Goal: Task Accomplishment & Management: Use online tool/utility

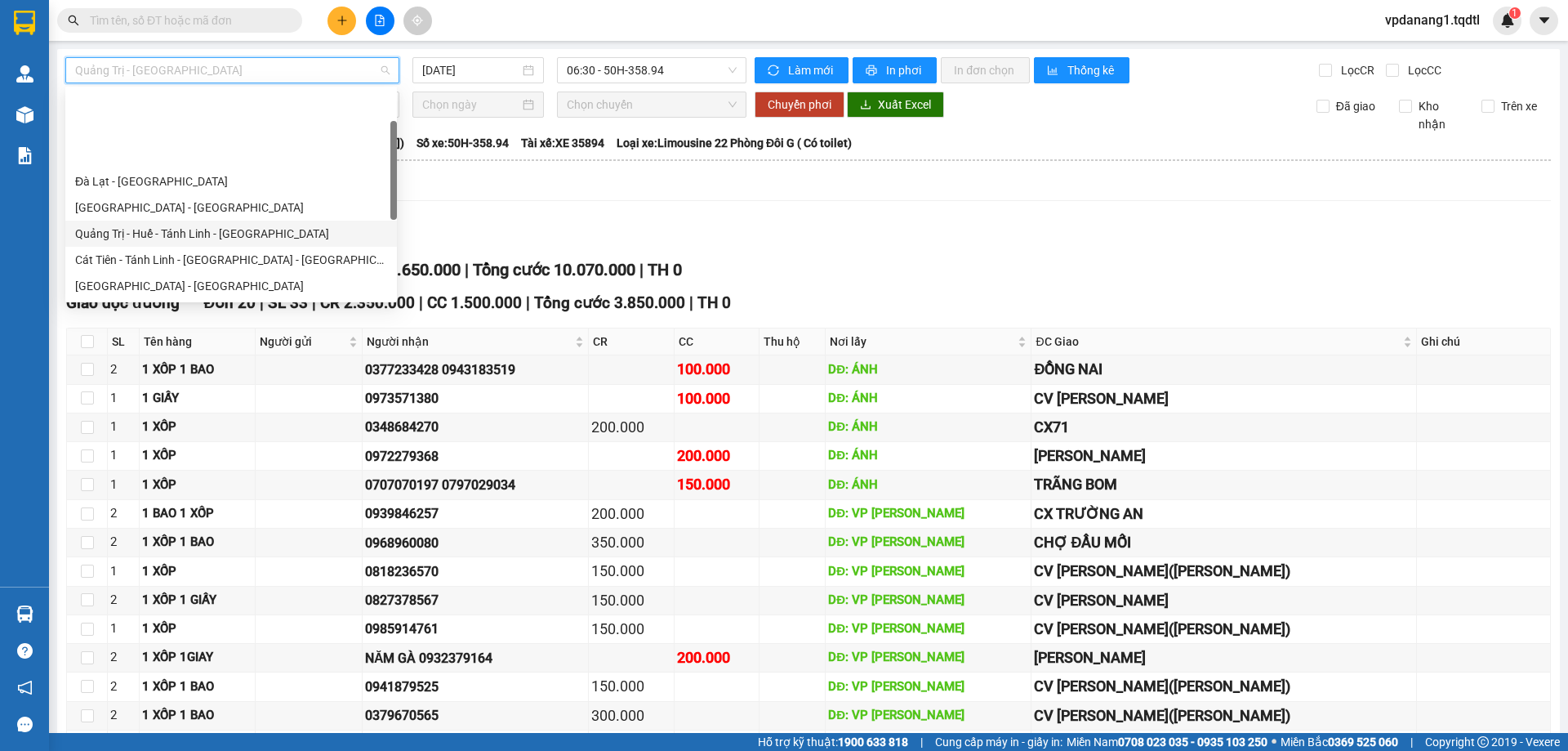
scroll to position [81, 0]
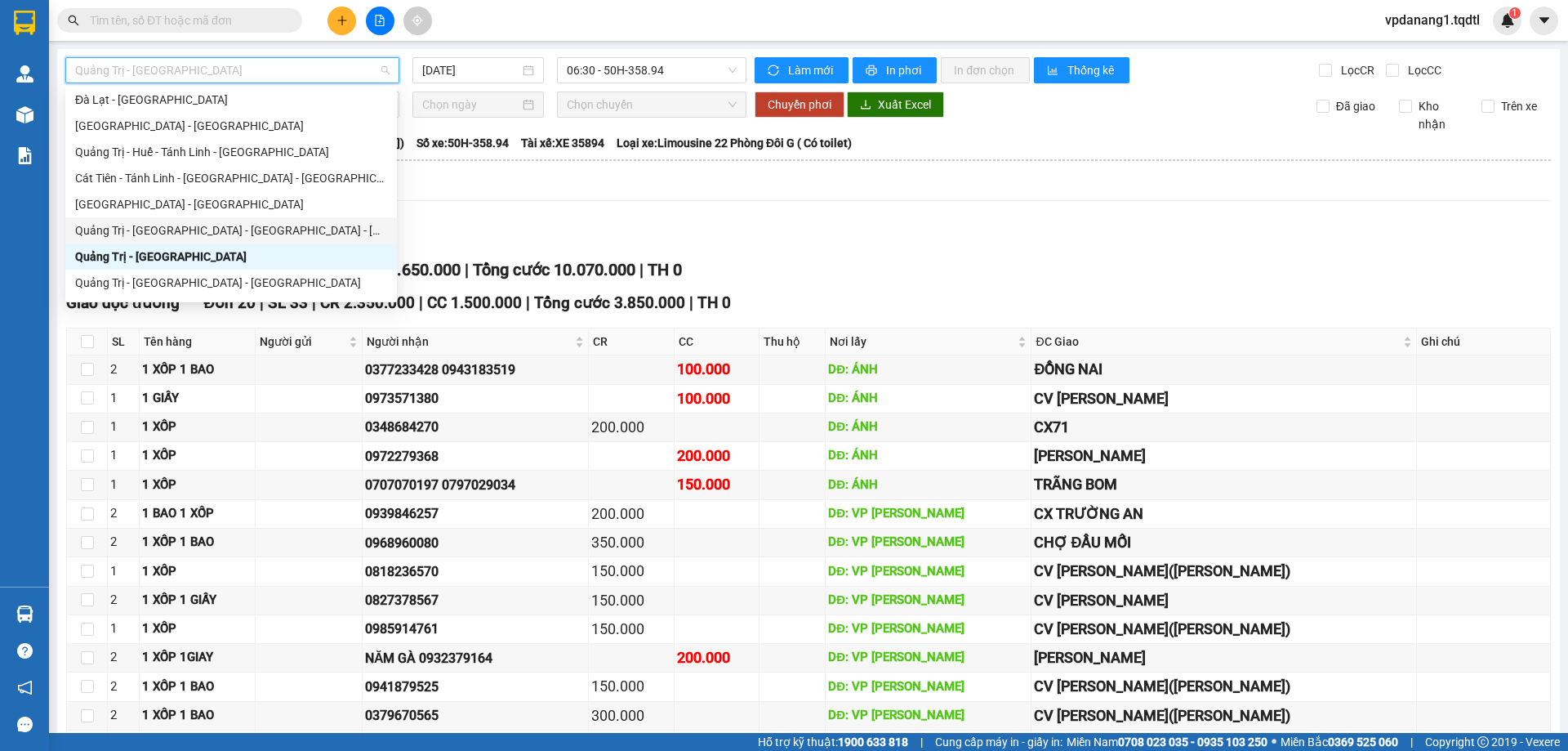
click at [219, 226] on div "Quảng Trị - [GEOGRAPHIC_DATA] - [GEOGRAPHIC_DATA] - [GEOGRAPHIC_DATA]" at bounding box center [231, 230] width 312 height 18
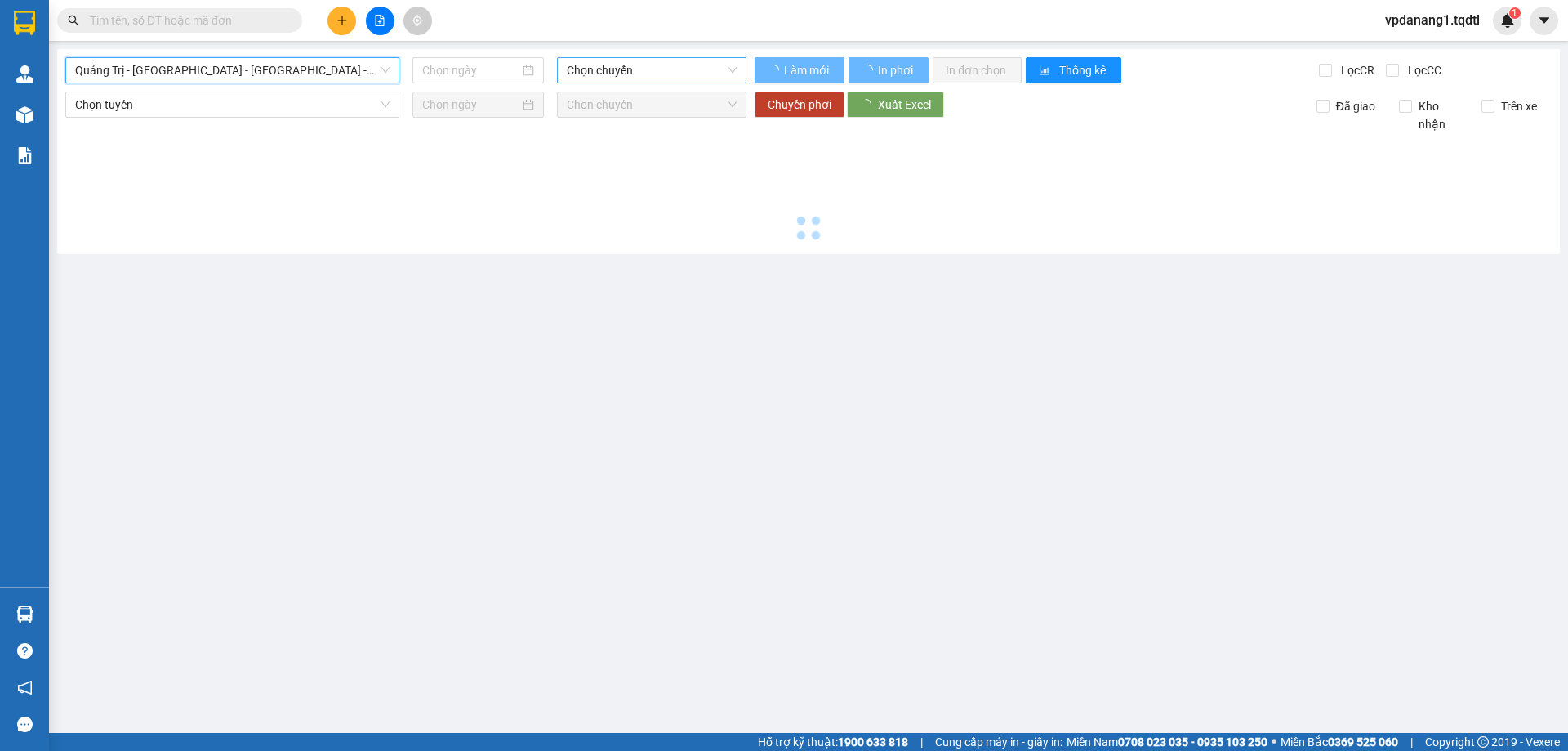
type input "[DATE]"
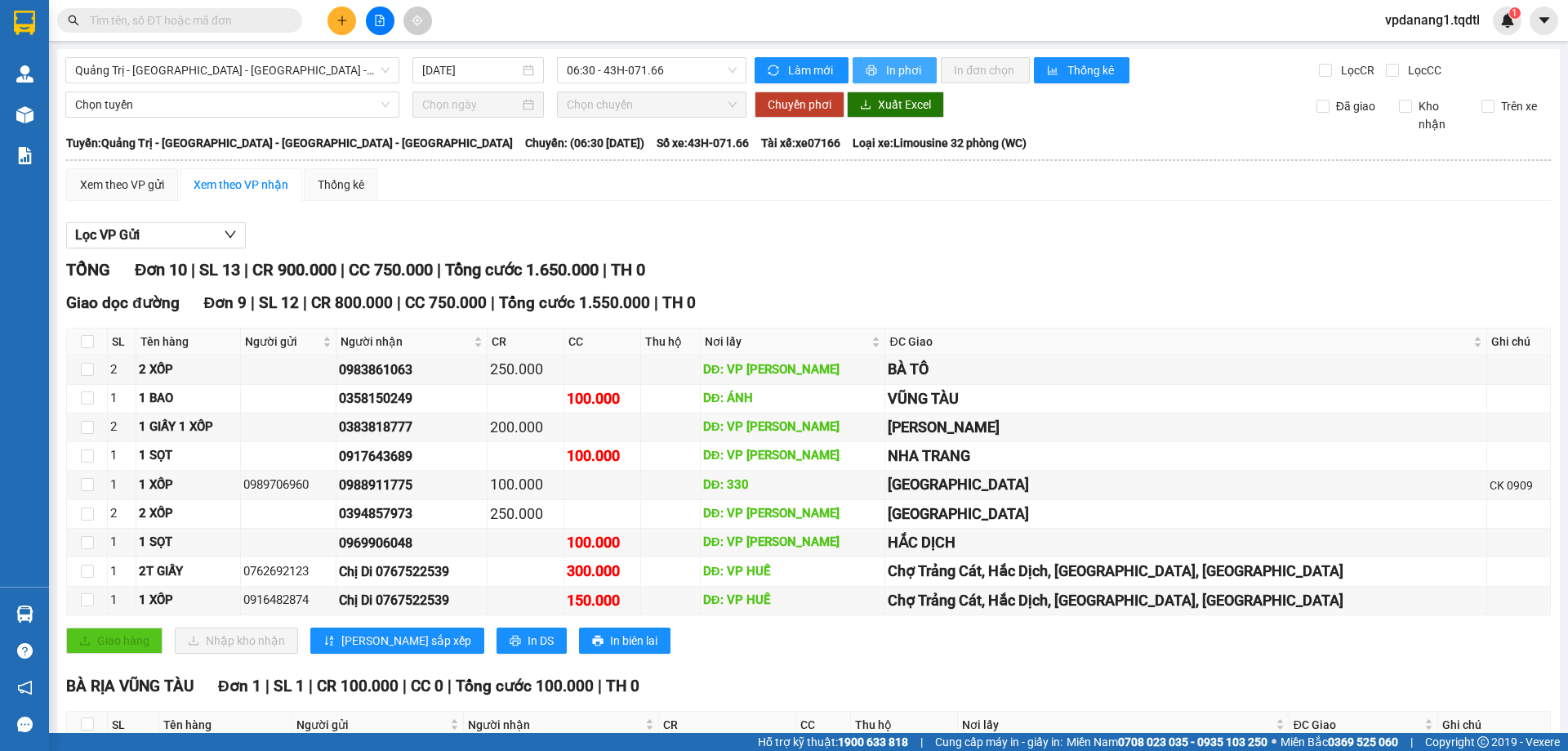
click at [867, 66] on icon "printer" at bounding box center [872, 70] width 12 height 12
click at [337, 75] on span "Quảng Trị - [GEOGRAPHIC_DATA] - [GEOGRAPHIC_DATA] - [GEOGRAPHIC_DATA]" at bounding box center [232, 70] width 314 height 24
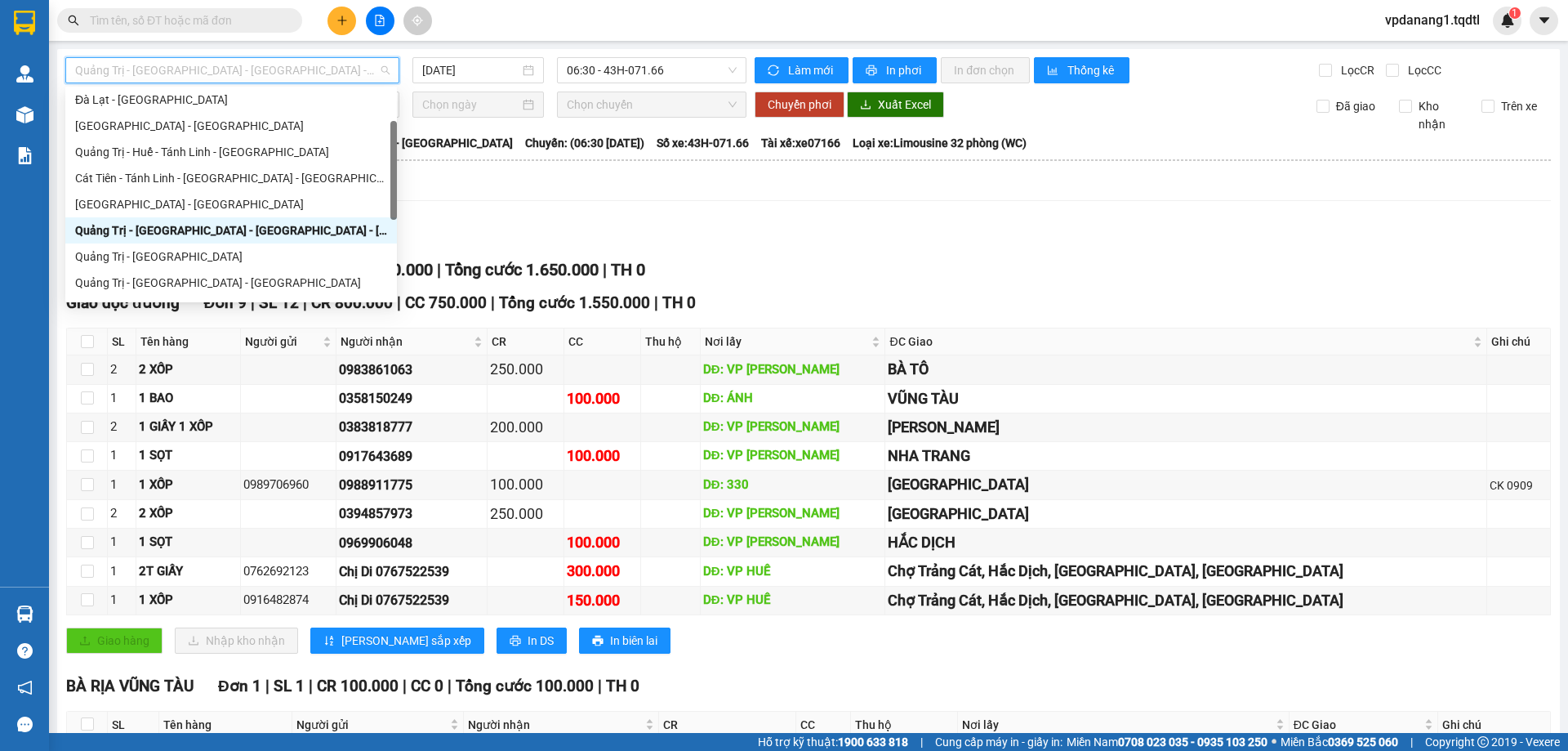
scroll to position [163, 0]
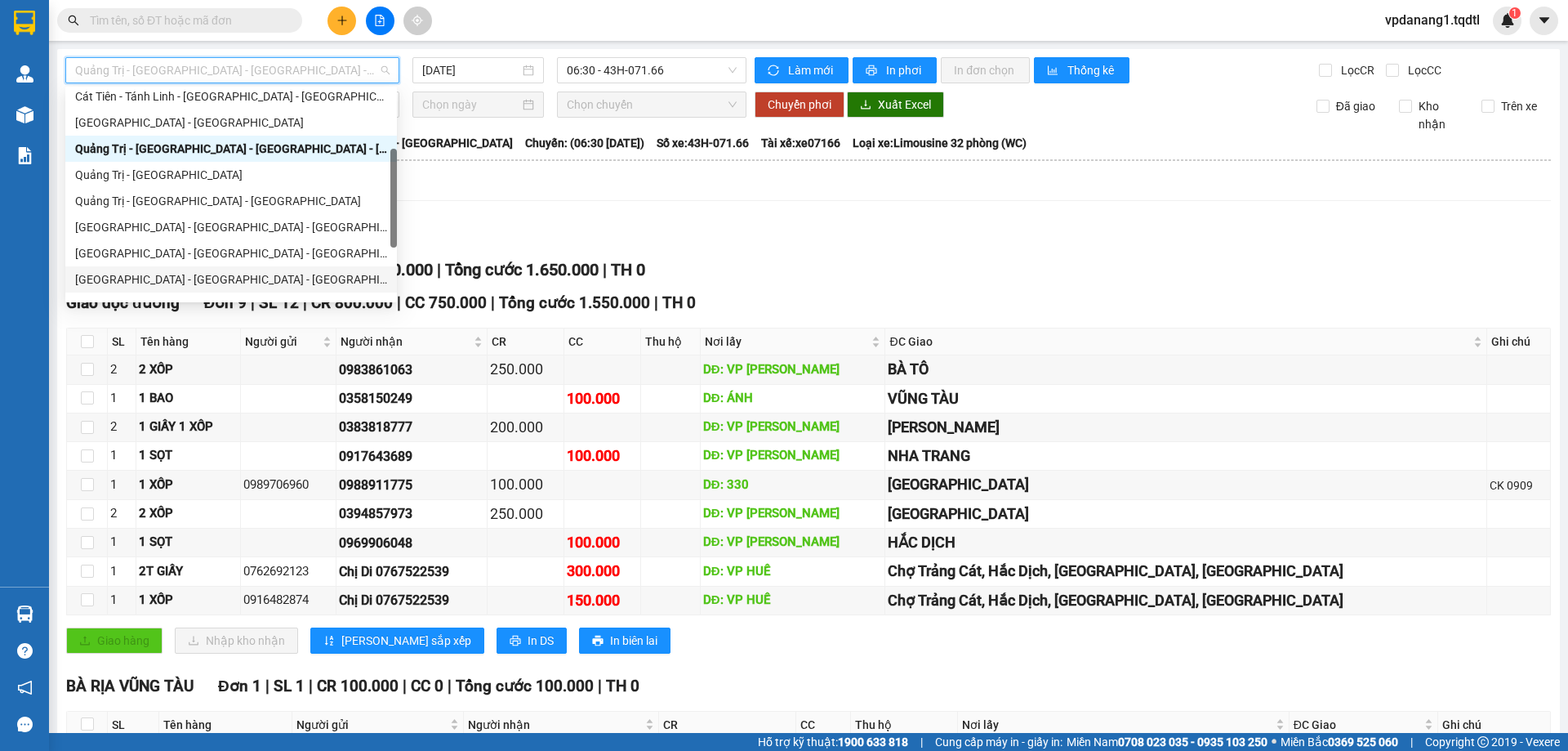
drag, startPoint x: 206, startPoint y: 271, endPoint x: 349, endPoint y: 249, distance: 144.7
click at [207, 270] on div "[GEOGRAPHIC_DATA] - [GEOGRAPHIC_DATA] - [GEOGRAPHIC_DATA] - [GEOGRAPHIC_DATA]" at bounding box center [231, 279] width 332 height 26
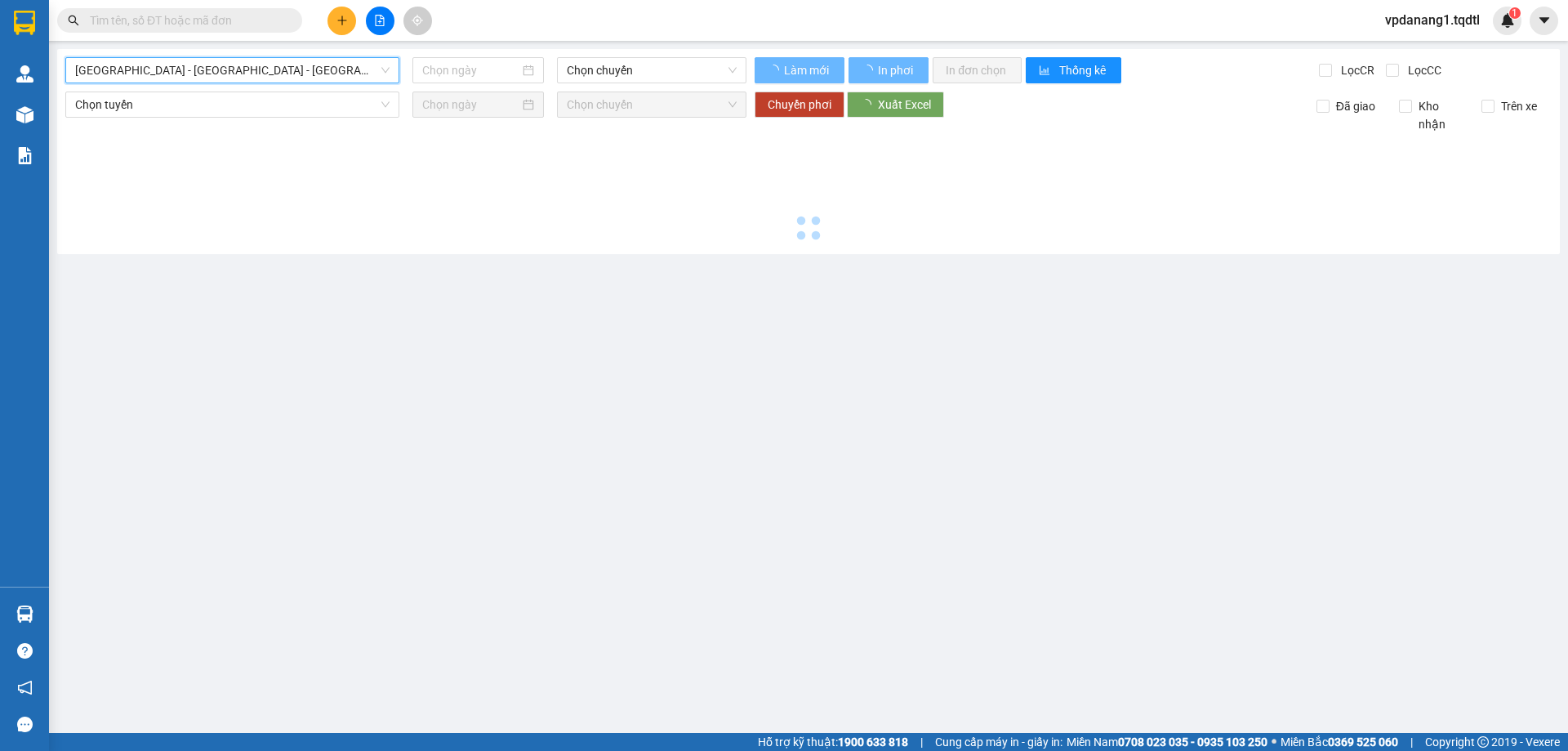
type input "[DATE]"
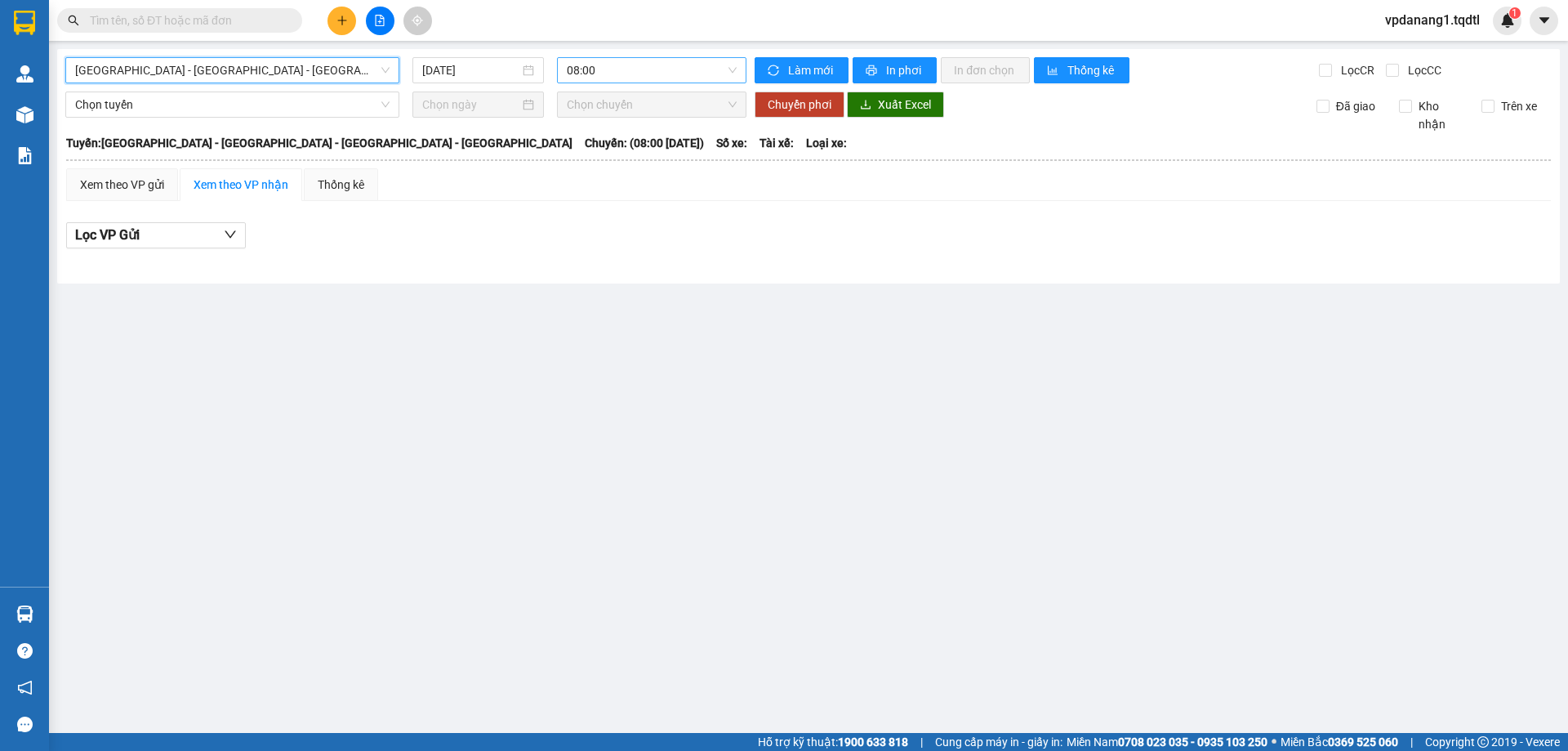
drag, startPoint x: 744, startPoint y: 69, endPoint x: 734, endPoint y: 68, distance: 10.0
click at [742, 69] on div "08:00" at bounding box center [652, 70] width 189 height 26
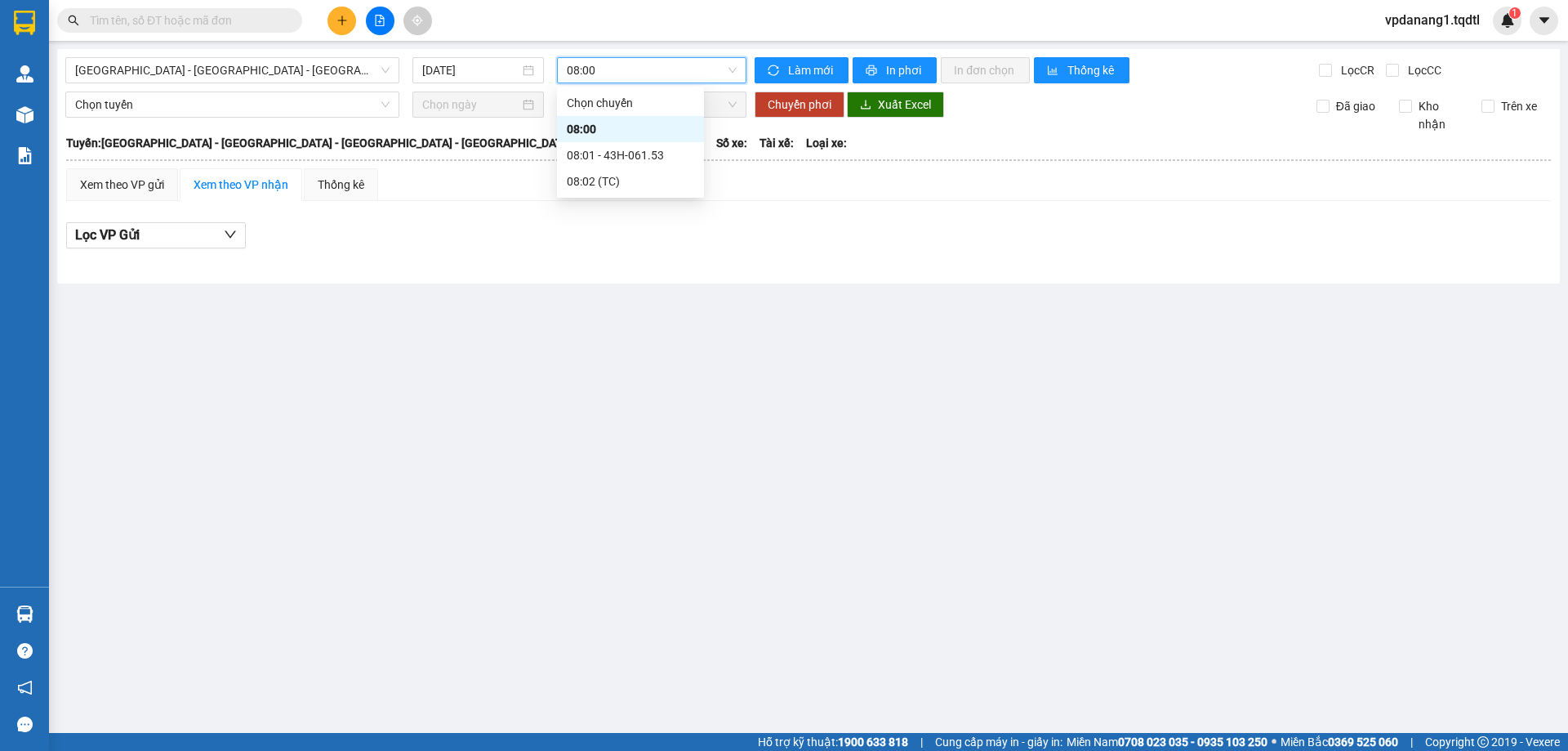
click at [734, 68] on span "08:00" at bounding box center [651, 70] width 170 height 24
click at [659, 80] on span "08:00" at bounding box center [651, 70] width 170 height 24
click at [644, 159] on div "08:01 - 43H-061.53" at bounding box center [630, 154] width 127 height 18
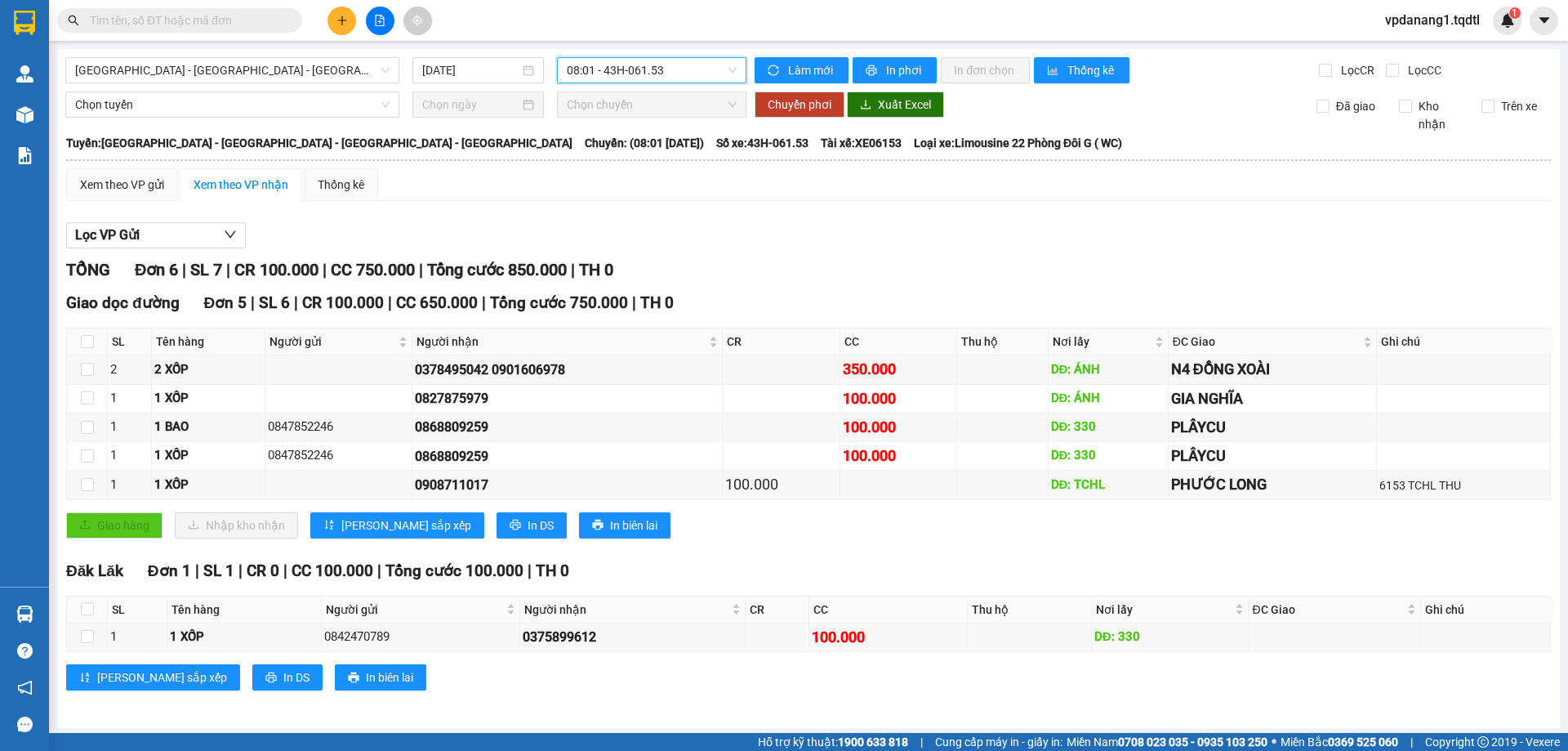
scroll to position [3, 0]
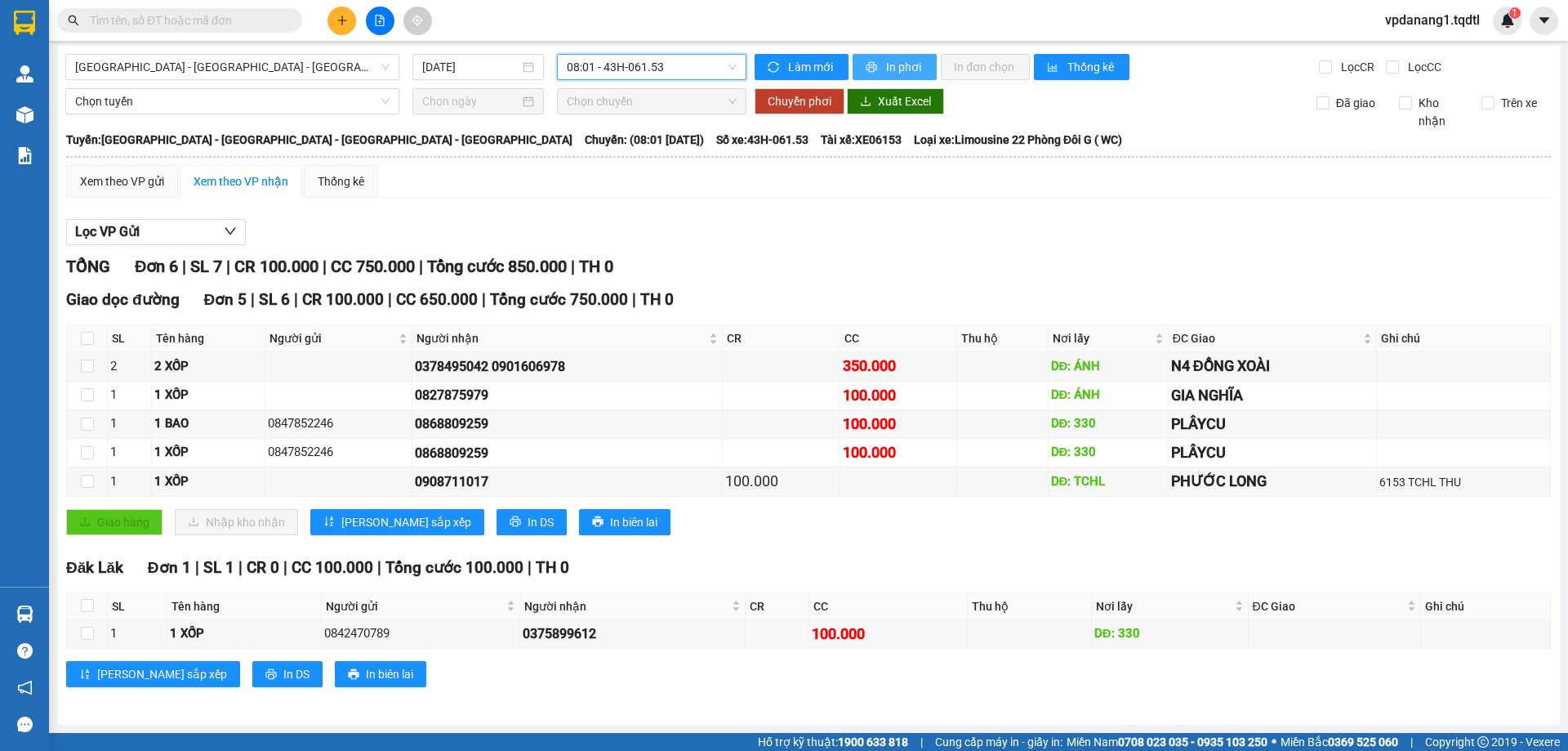
click at [887, 65] on span "In phơi" at bounding box center [905, 66] width 38 height 18
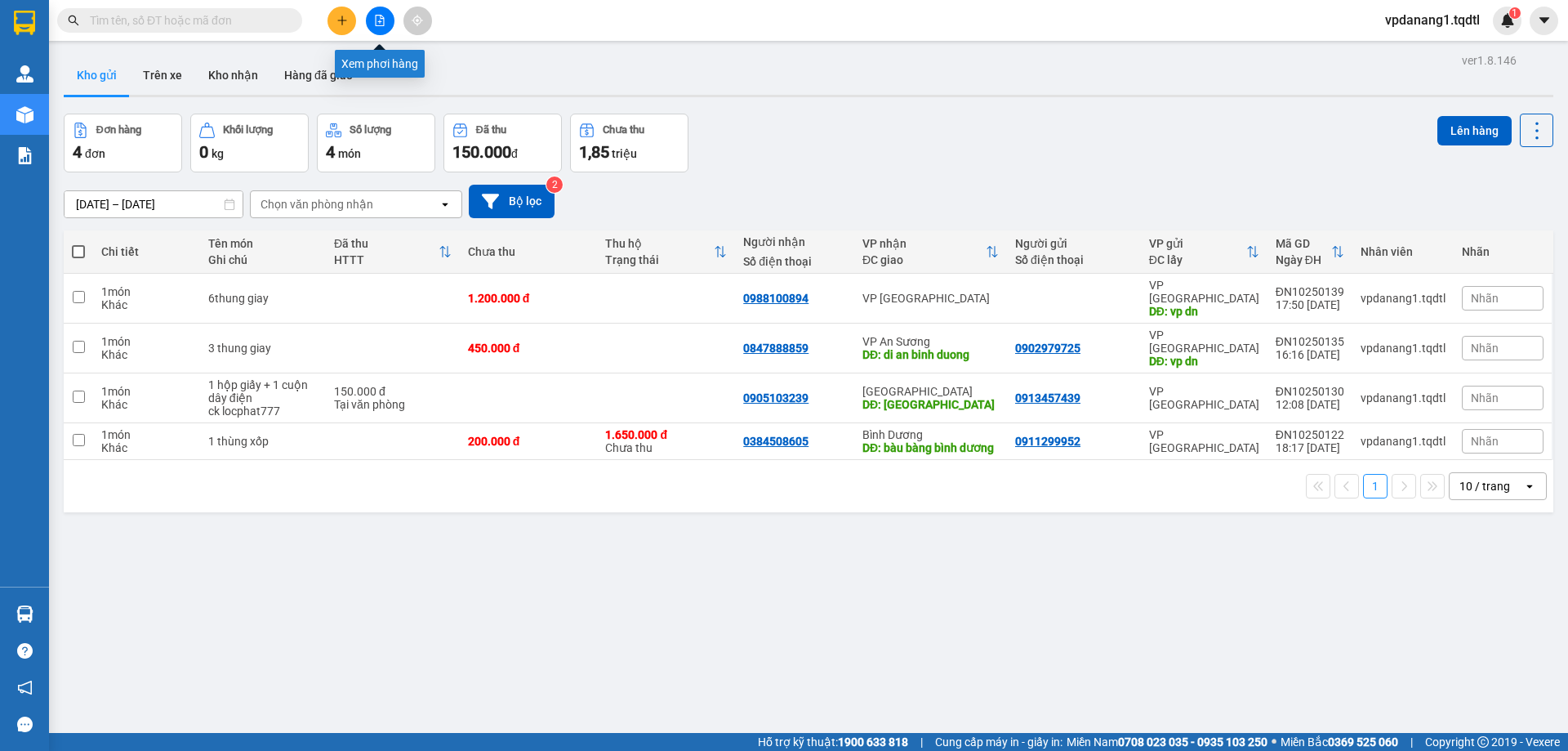
click at [371, 20] on button at bounding box center [380, 21] width 28 height 28
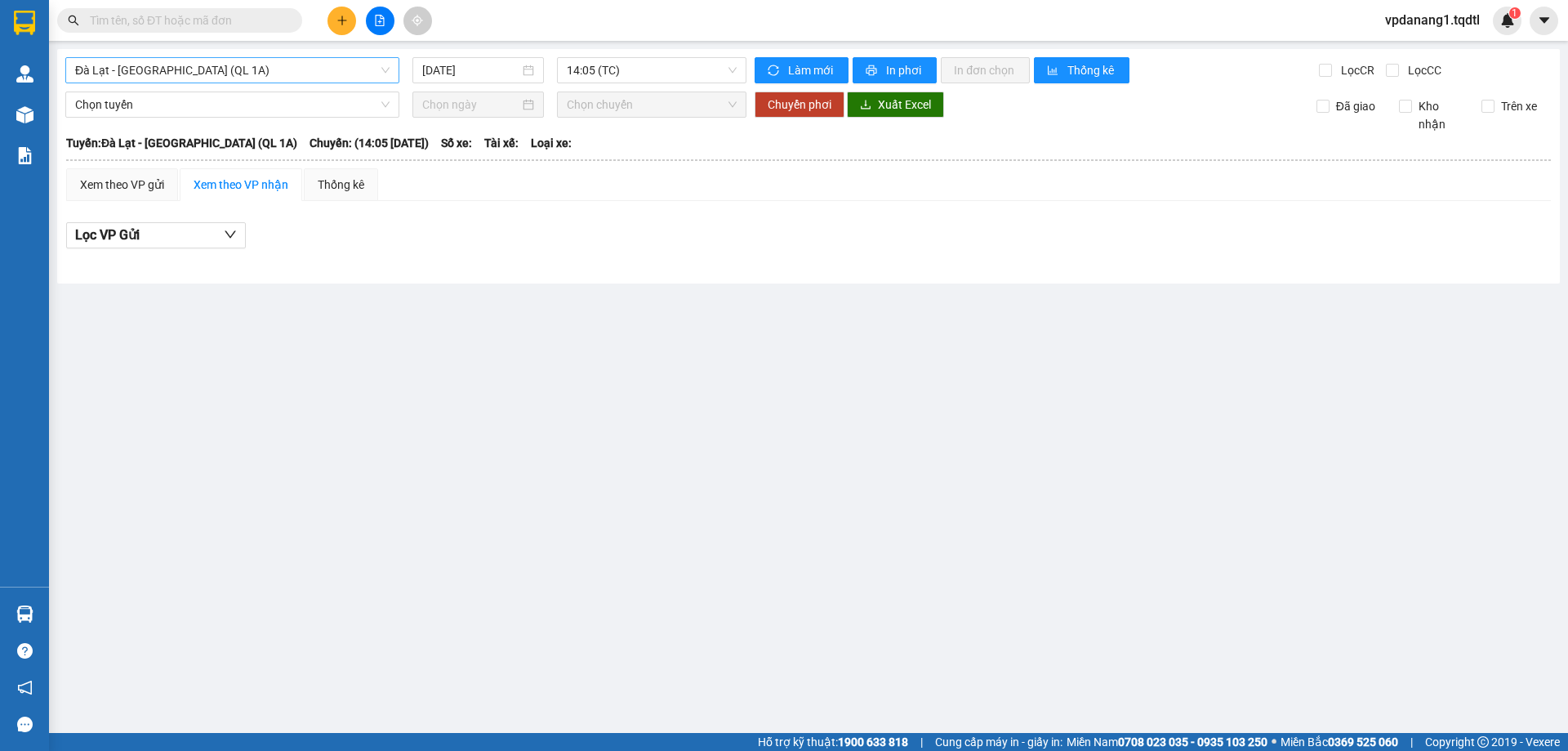
click at [352, 73] on span "Đà Lạt - Sài Gòn (QL 1A)" at bounding box center [232, 70] width 314 height 24
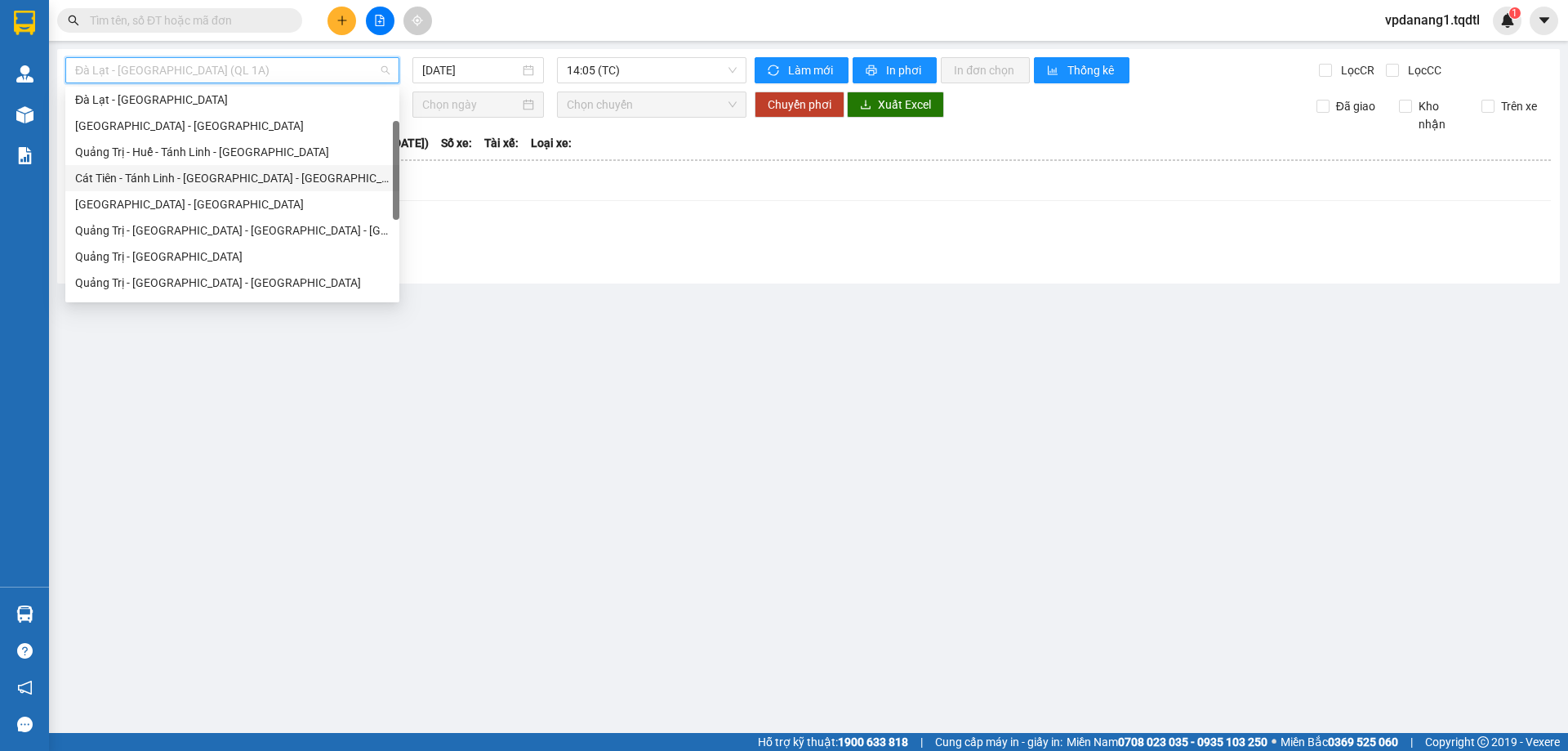
scroll to position [163, 0]
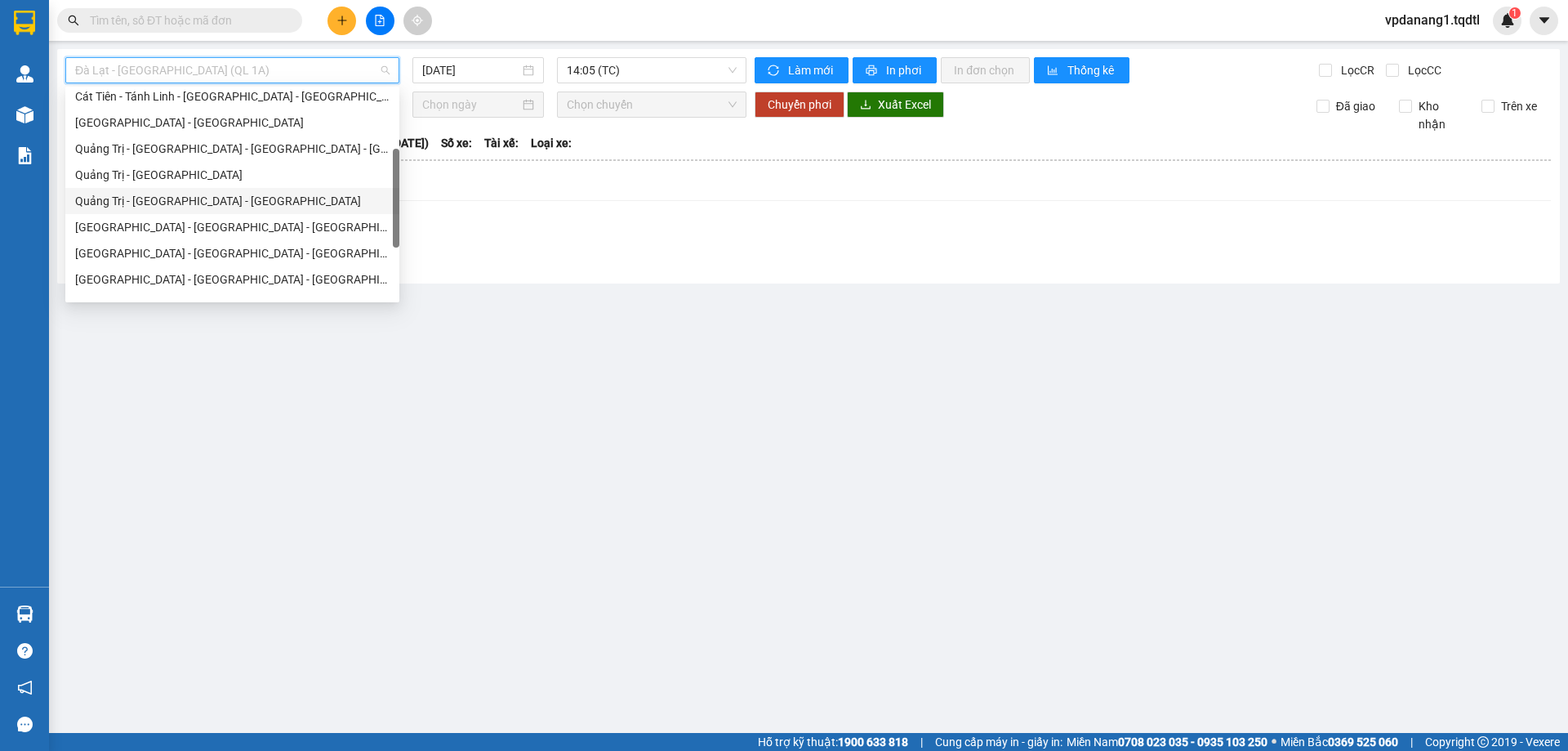
click at [235, 208] on div "Quảng Trị - [GEOGRAPHIC_DATA] - [GEOGRAPHIC_DATA]" at bounding box center [232, 200] width 314 height 18
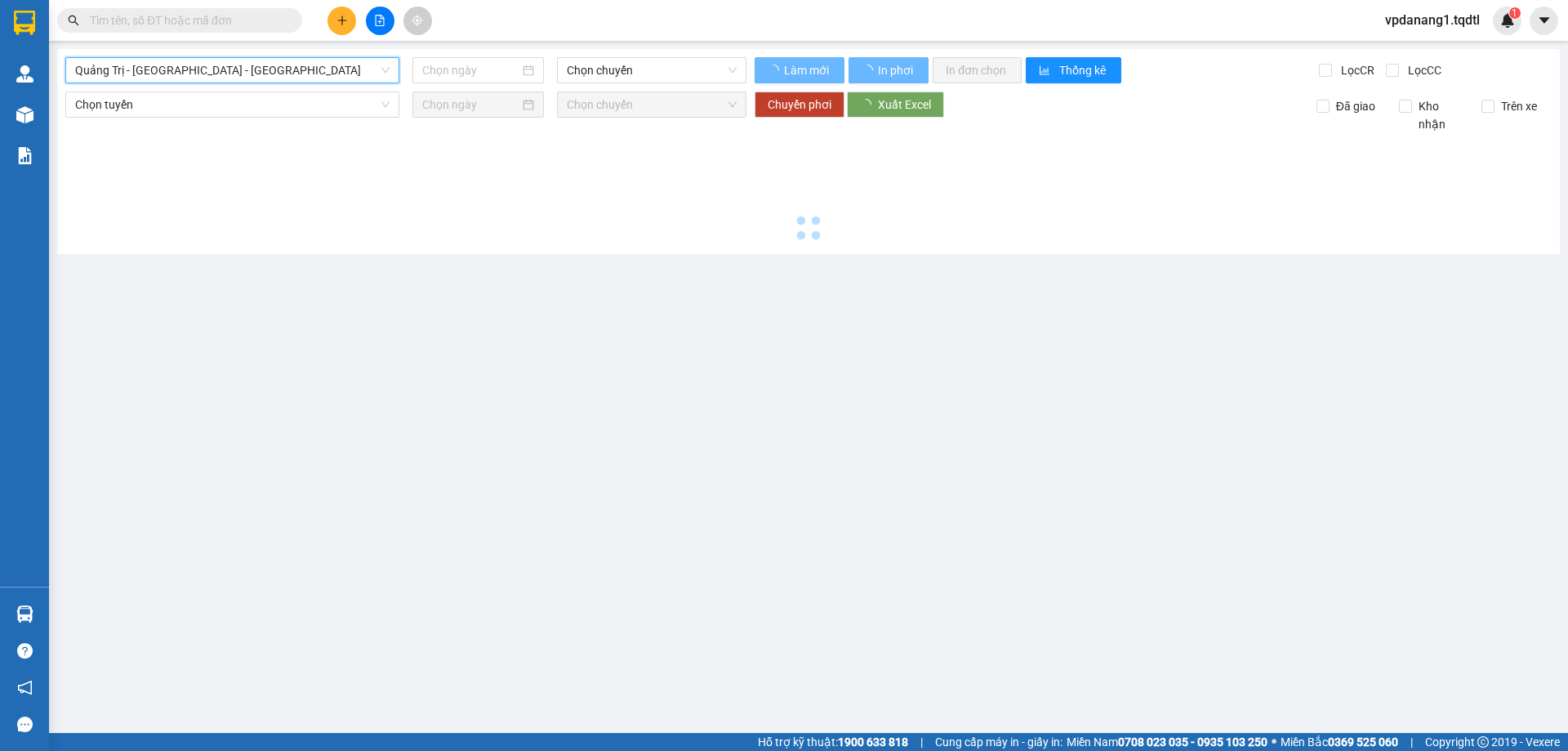
type input "[DATE]"
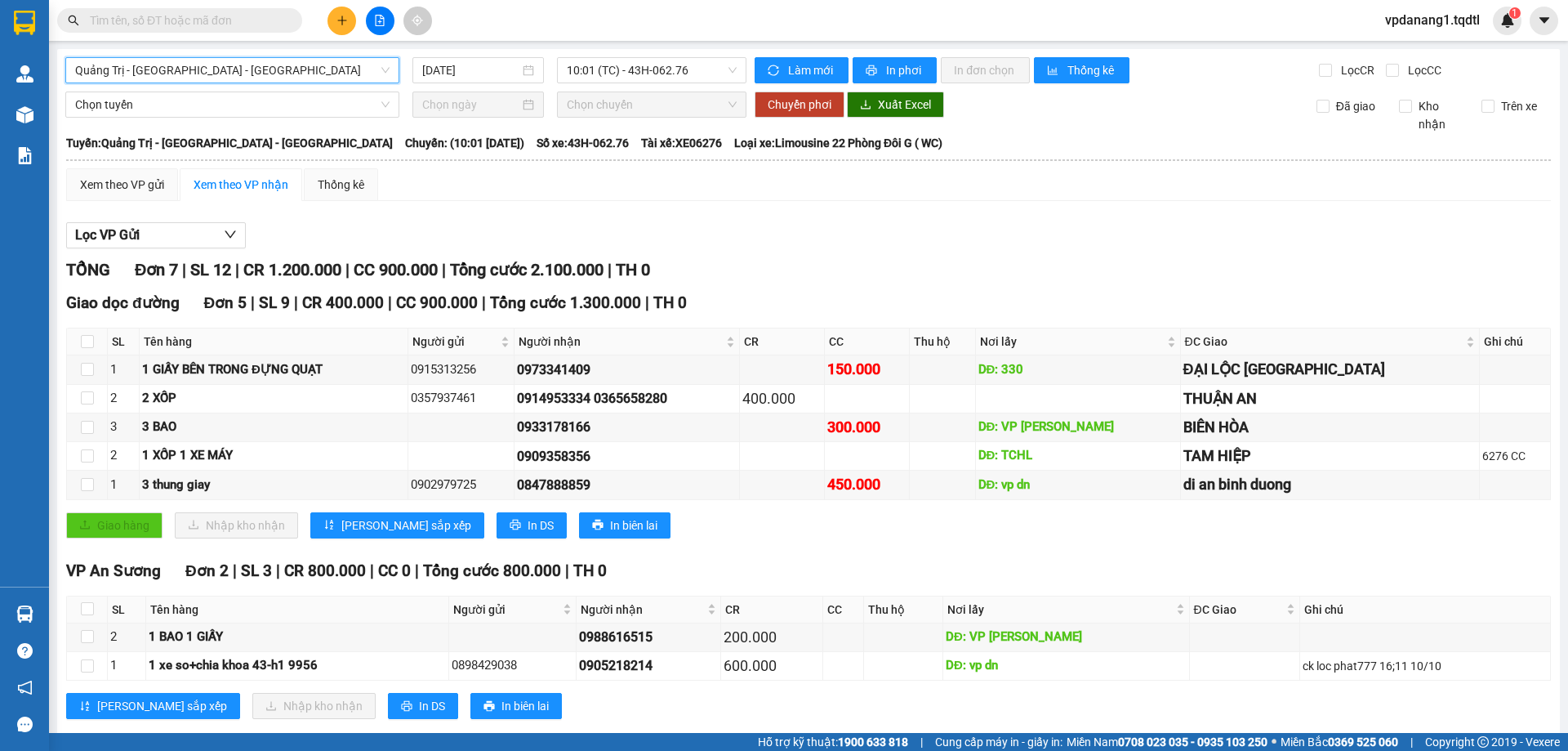
scroll to position [32, 0]
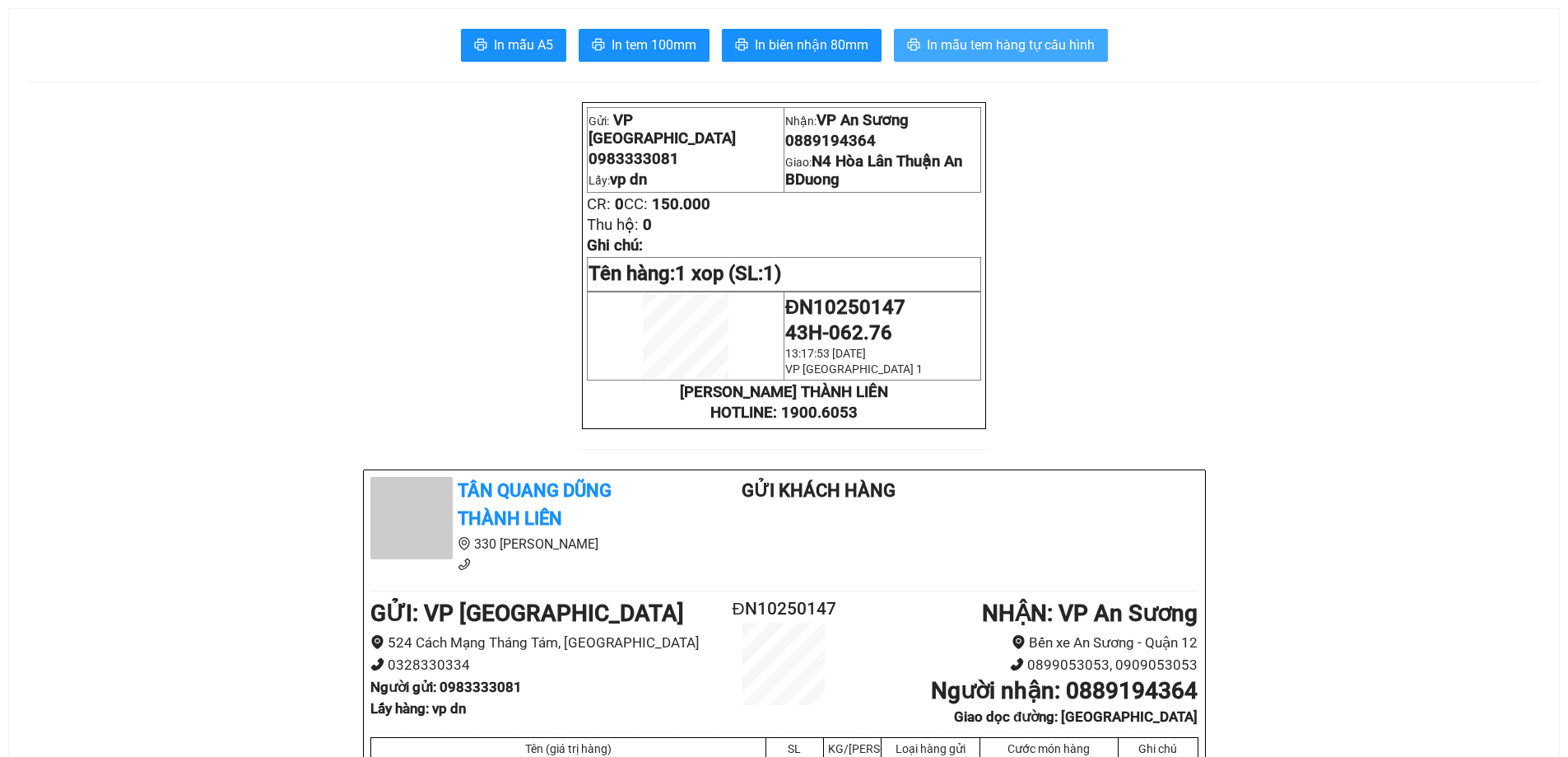
click at [958, 40] on span "In mẫu tem hàng tự cấu hình" at bounding box center [1011, 45] width 168 height 20
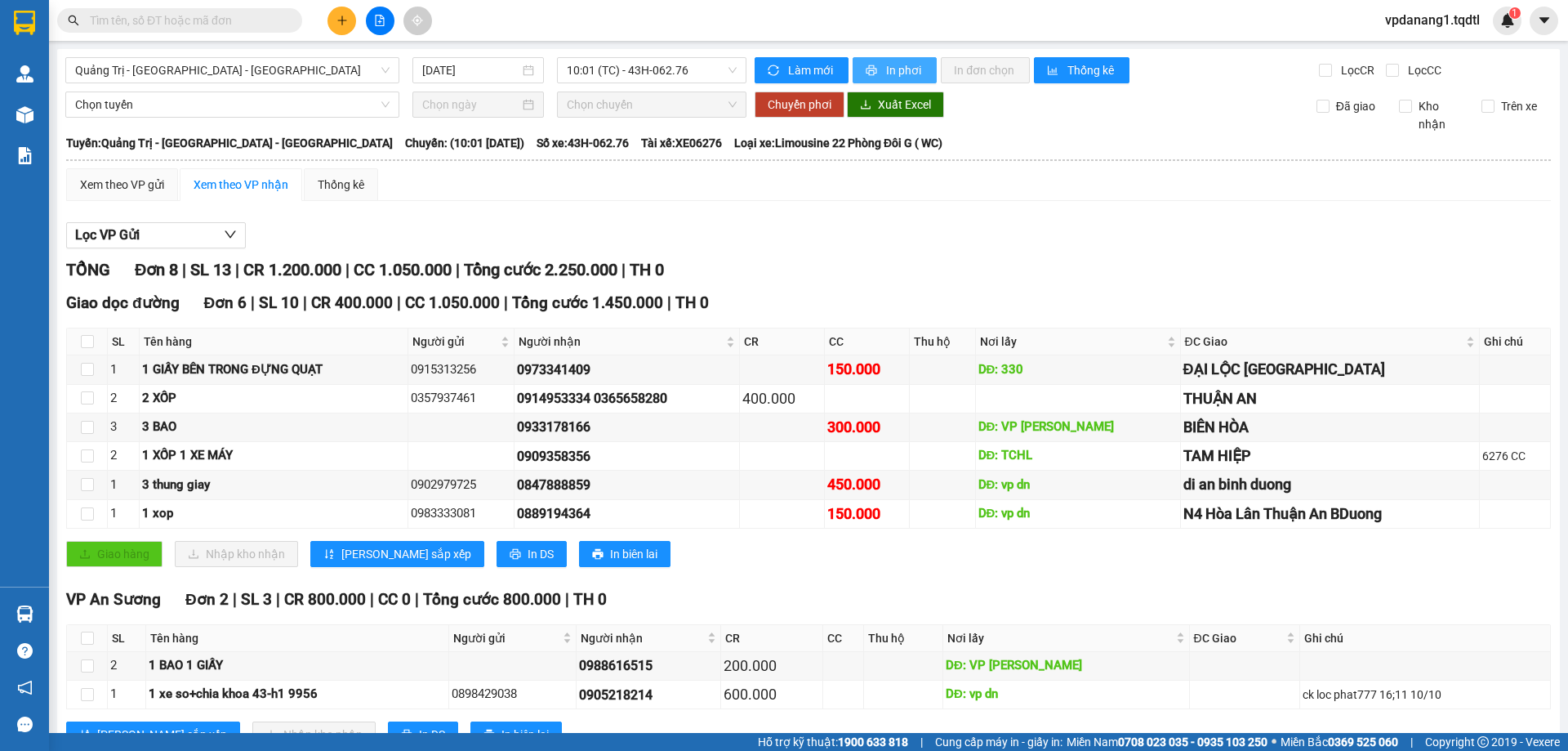
click at [887, 69] on span "In phơi" at bounding box center [905, 70] width 38 height 18
